Goal: Task Accomplishment & Management: Manage account settings

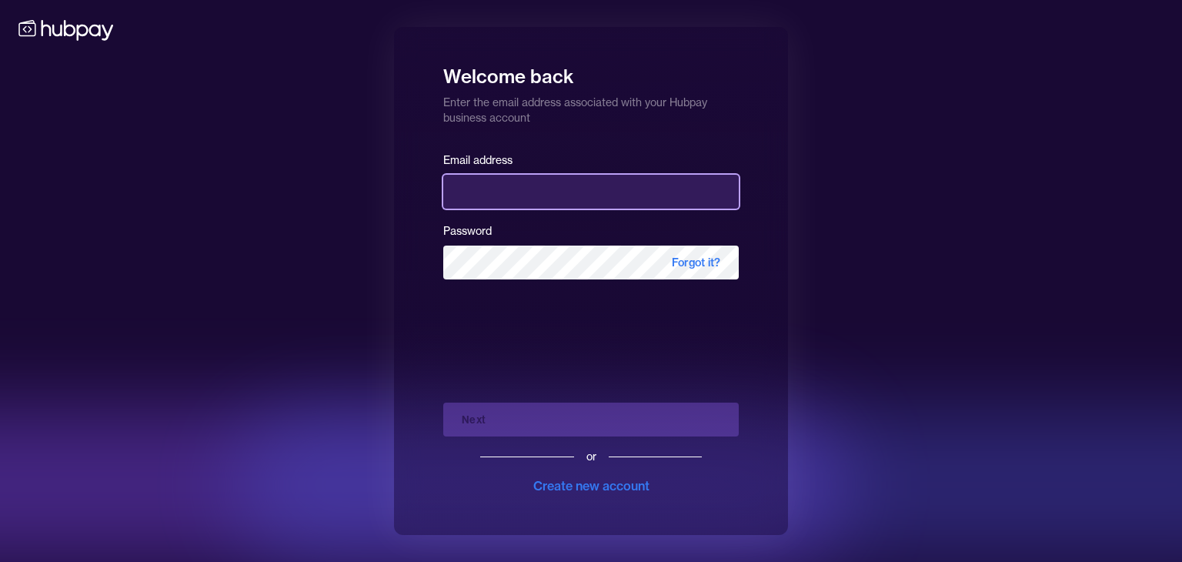
click at [532, 182] on input "email" at bounding box center [591, 192] width 296 height 34
click at [524, 206] on input "email" at bounding box center [591, 192] width 296 height 34
type input "**********"
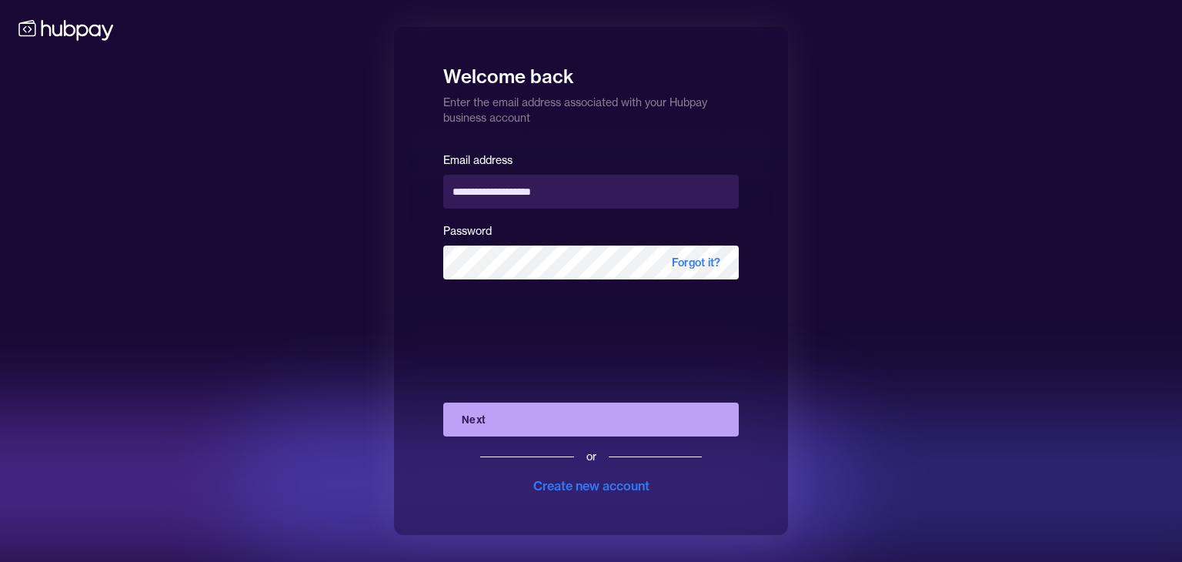
click at [507, 415] on button "Next" at bounding box center [591, 420] width 296 height 34
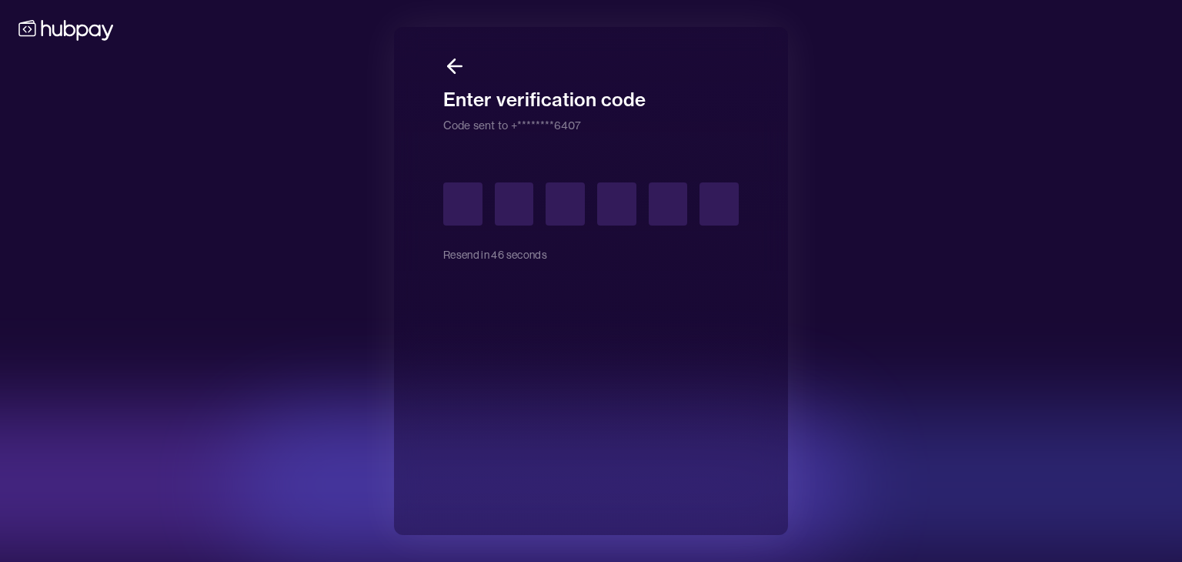
type input "*"
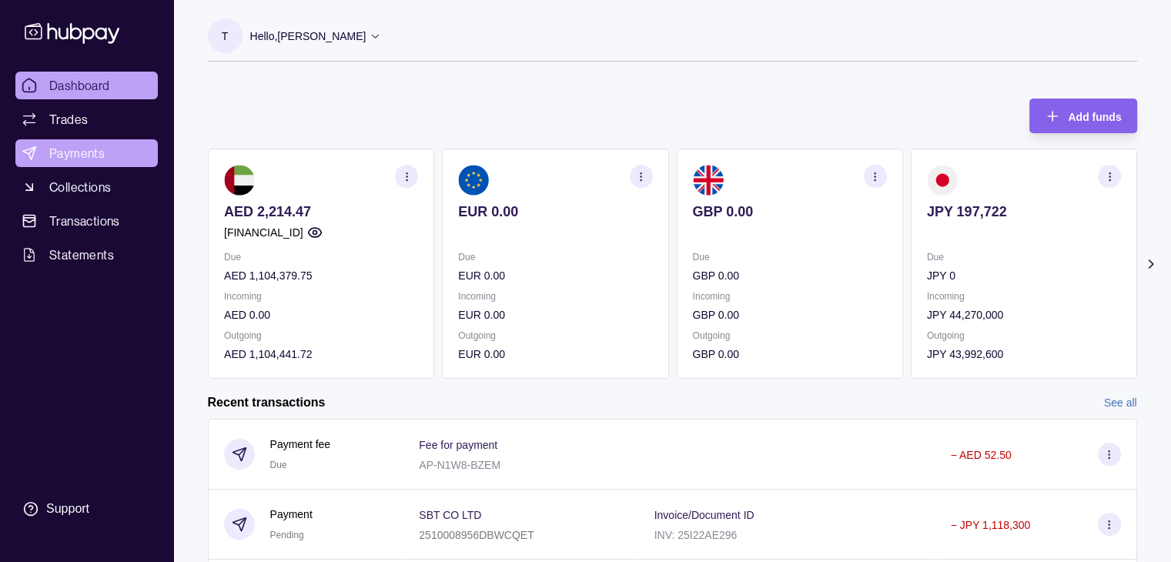
click at [104, 152] on link "Payments" at bounding box center [86, 153] width 142 height 28
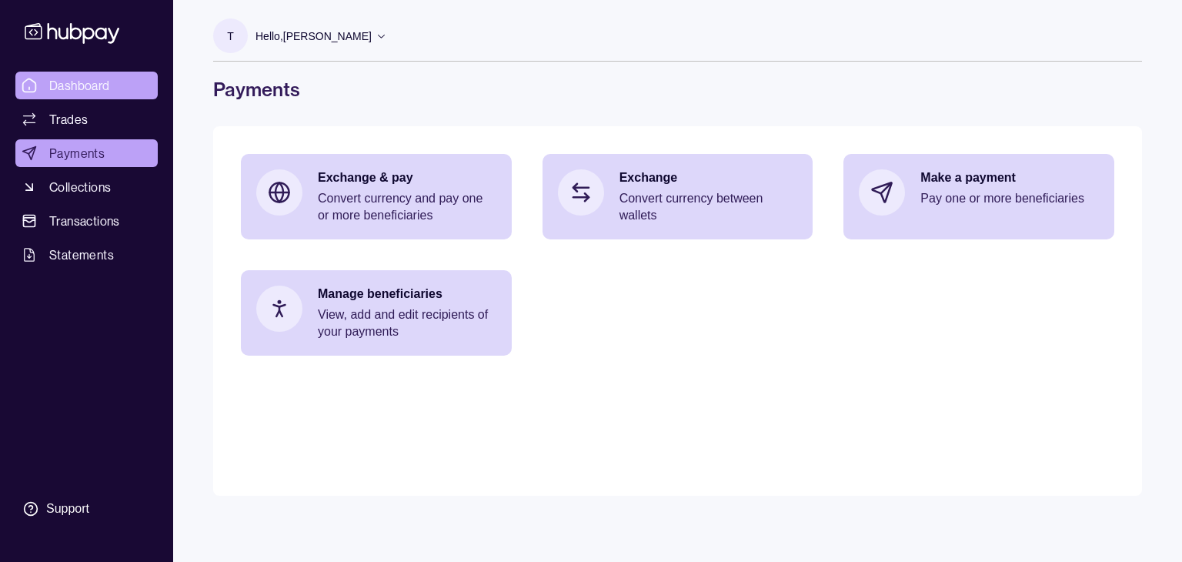
click at [92, 85] on span "Dashboard" at bounding box center [79, 85] width 61 height 18
